Goal: Transaction & Acquisition: Purchase product/service

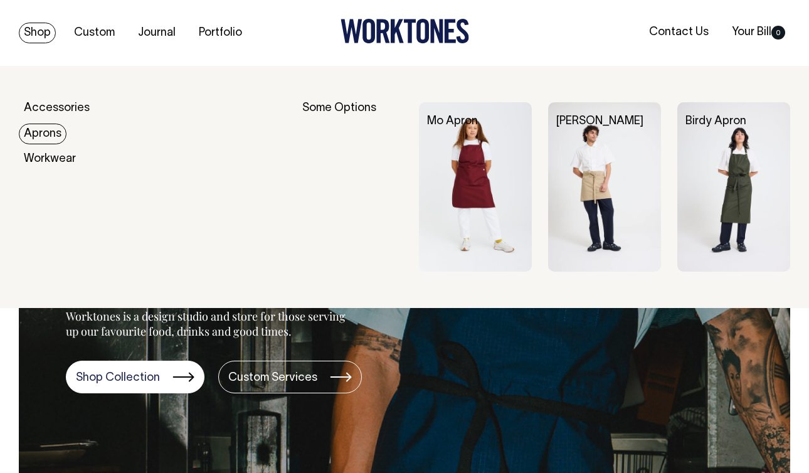
click at [50, 129] on link "Aprons" at bounding box center [43, 134] width 48 height 21
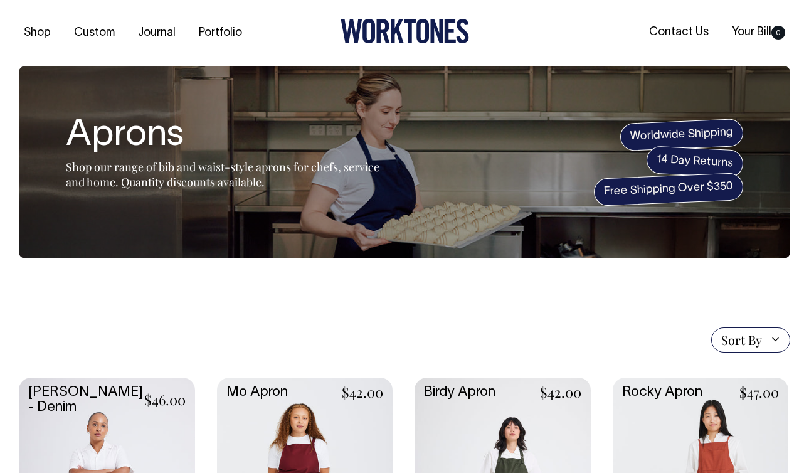
click at [63, 106] on section "Aprons Shop our range of bib and waist-style aprons for chefs, service and home…" at bounding box center [405, 162] width 772 height 193
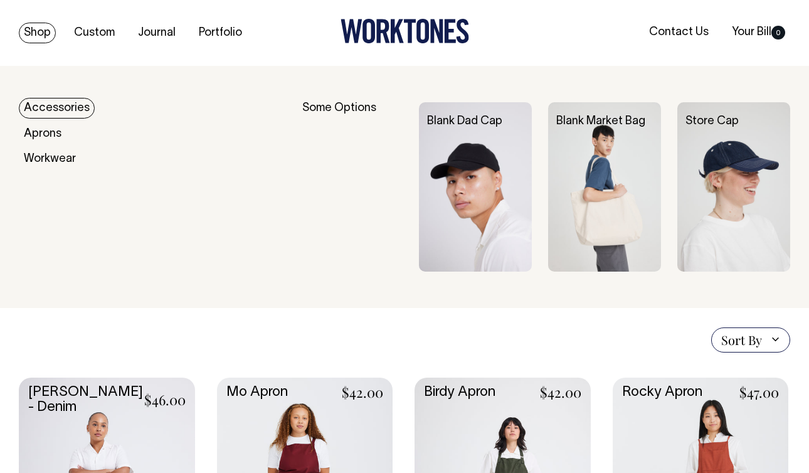
click at [28, 28] on link "Shop" at bounding box center [37, 33] width 37 height 21
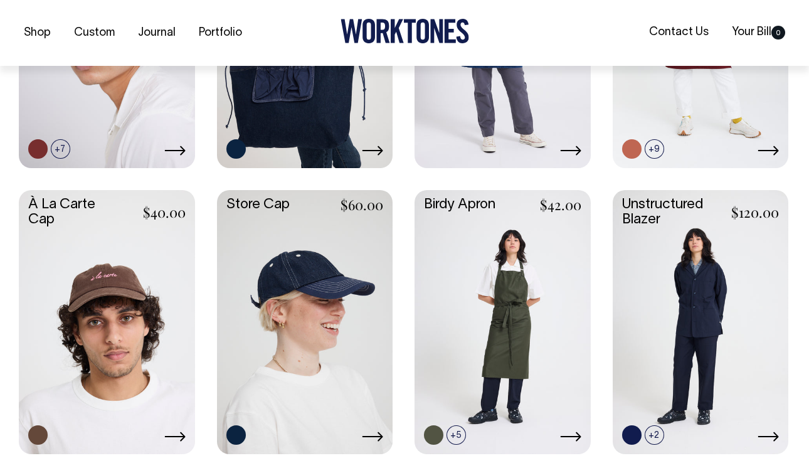
scroll to position [464, 0]
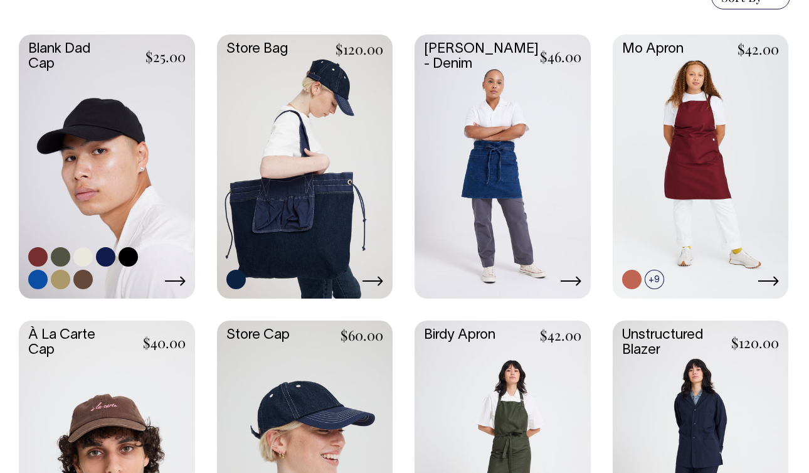
click at [115, 154] on link at bounding box center [107, 166] width 176 height 262
